Goal: Task Accomplishment & Management: Use online tool/utility

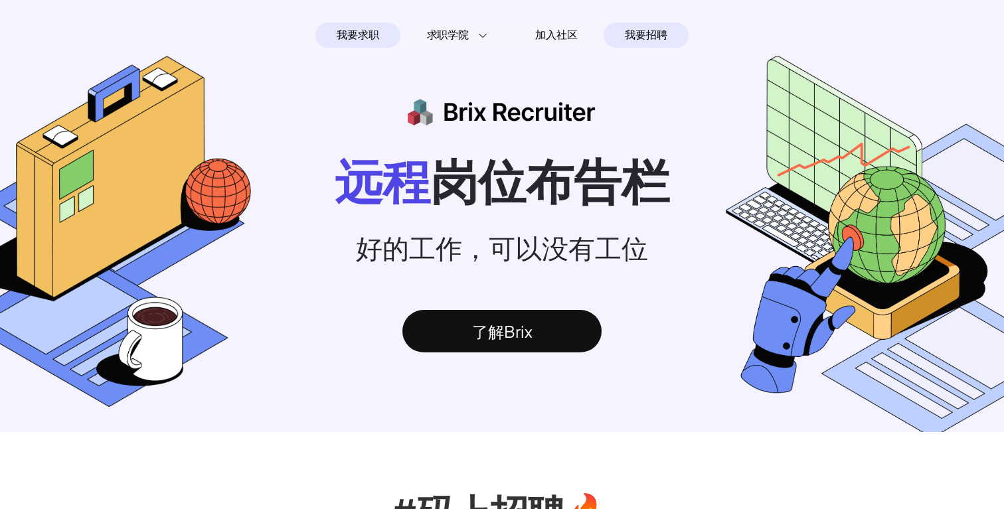
click at [647, 43] on div "我要招聘" at bounding box center [645, 35] width 84 height 25
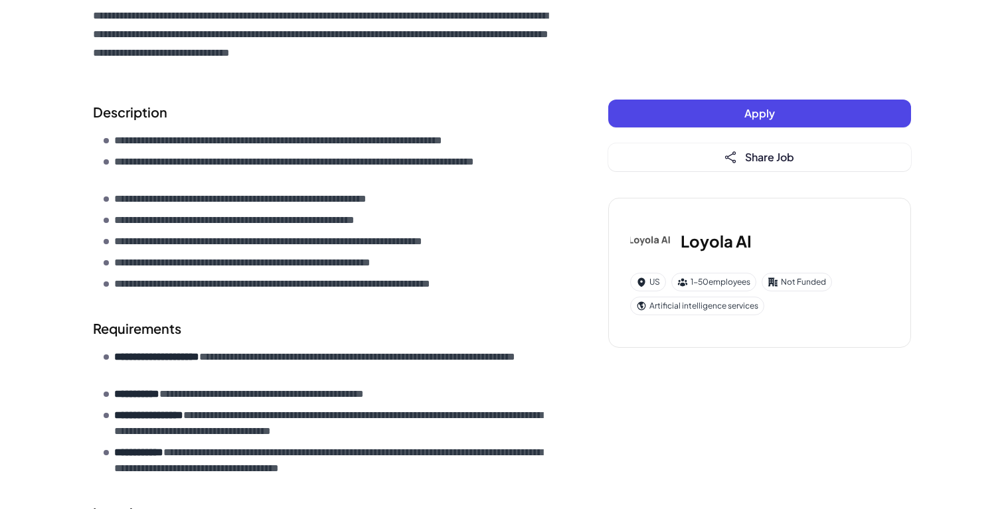
scroll to position [515, 0]
